Goal: Task Accomplishment & Management: Use online tool/utility

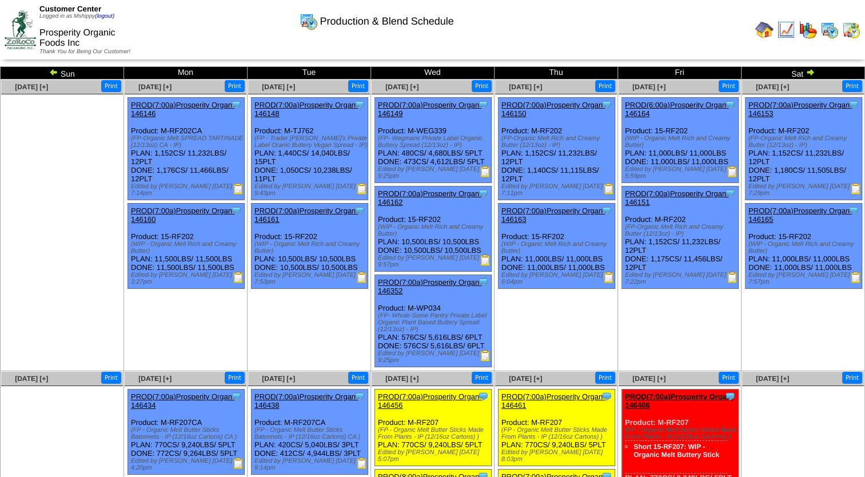
click at [851, 32] on img at bounding box center [851, 30] width 18 height 18
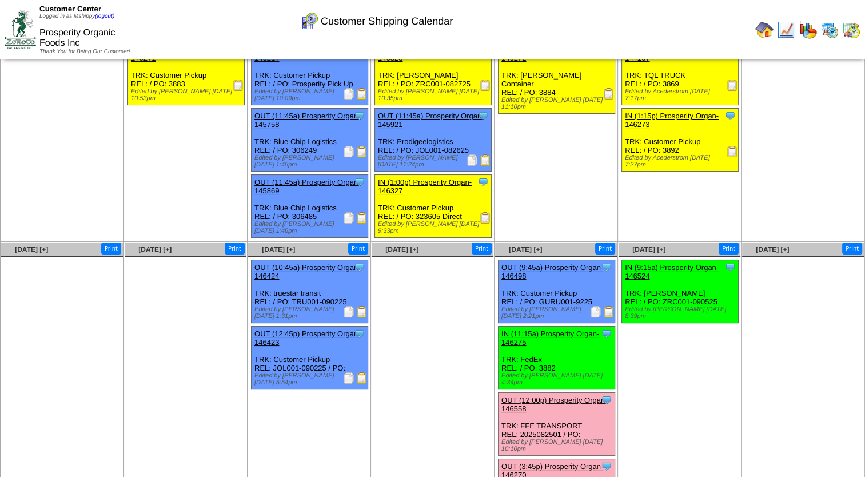
scroll to position [94, 0]
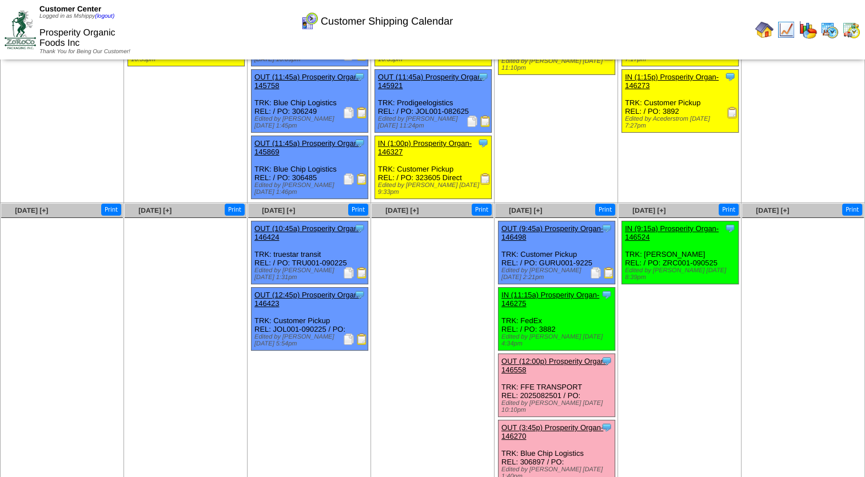
click at [608, 267] on img at bounding box center [608, 272] width 11 height 11
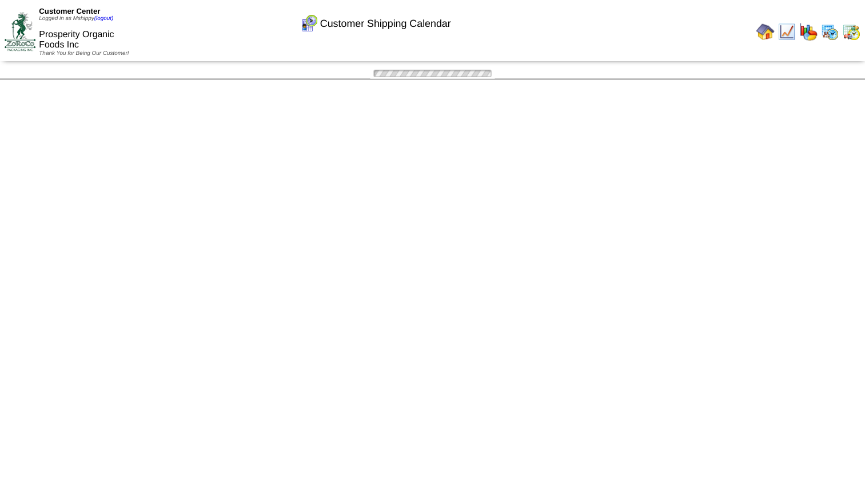
scroll to position [94, 0]
